Goal: Transaction & Acquisition: Purchase product/service

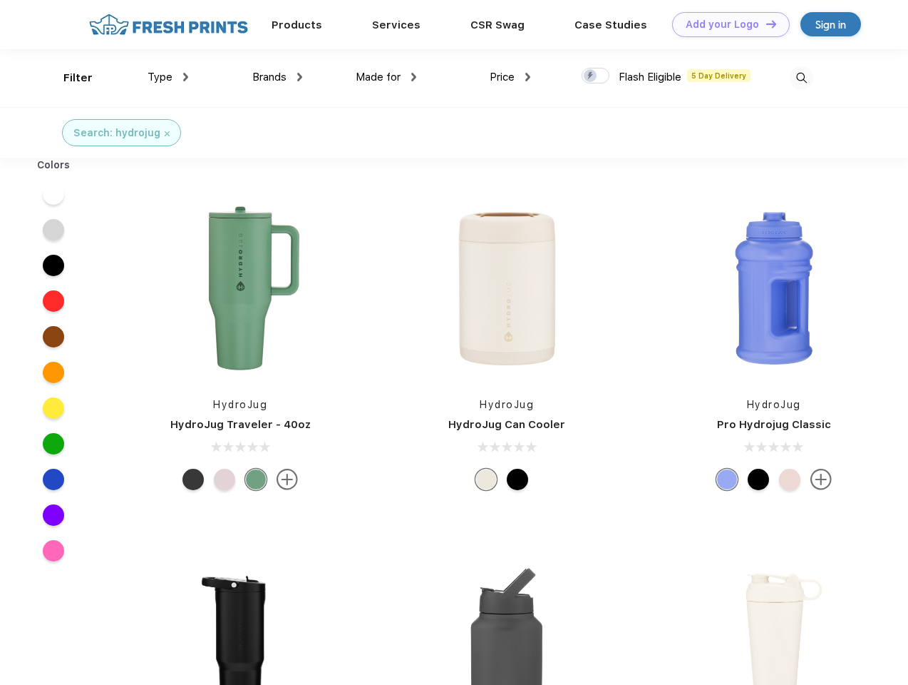
scroll to position [1, 0]
click at [726, 24] on link "Add your Logo Design Tool" at bounding box center [731, 24] width 118 height 25
click at [0, 0] on div "Design Tool" at bounding box center [0, 0] width 0 height 0
click at [765, 24] on link "Add your Logo Design Tool" at bounding box center [731, 24] width 118 height 25
click at [68, 78] on div "Filter" at bounding box center [77, 78] width 29 height 16
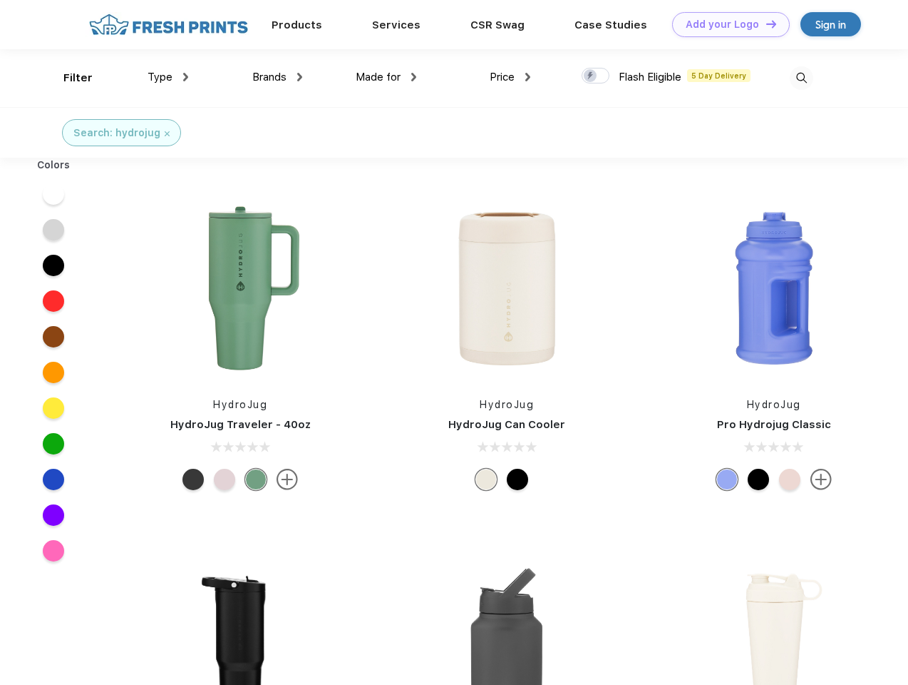
click at [168, 77] on span "Type" at bounding box center [160, 77] width 25 height 13
click at [277, 77] on span "Brands" at bounding box center [269, 77] width 34 height 13
click at [386, 77] on span "Made for" at bounding box center [378, 77] width 45 height 13
click at [511, 77] on span "Price" at bounding box center [502, 77] width 25 height 13
click at [596, 76] on div at bounding box center [596, 76] width 28 height 16
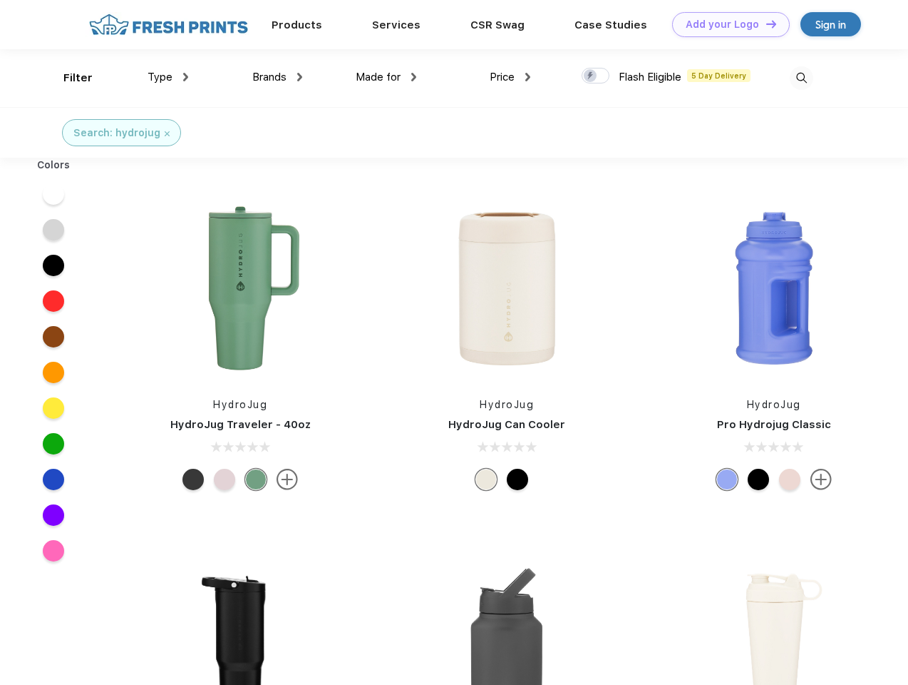
click at [591, 76] on input "checkbox" at bounding box center [586, 71] width 9 height 9
click at [801, 78] on img at bounding box center [802, 78] width 24 height 24
